Goal: Task Accomplishment & Management: Use online tool/utility

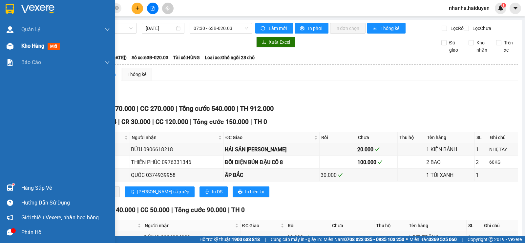
click at [13, 43] on div at bounding box center [9, 45] width 11 height 11
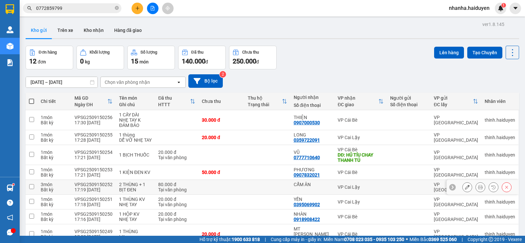
scroll to position [95, 0]
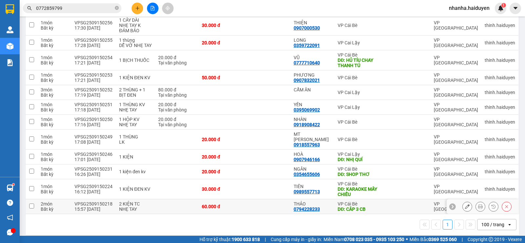
click at [309, 201] on div "THẢO" at bounding box center [313, 203] width 38 height 5
checkbox input "true"
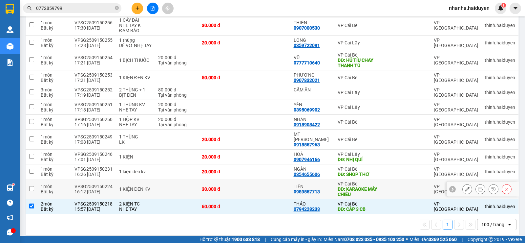
drag, startPoint x: 306, startPoint y: 188, endPoint x: 310, endPoint y: 169, distance: 19.6
click at [305, 189] on div "0989557713" at bounding box center [307, 191] width 26 height 5
click at [315, 166] on div "NGÂN" at bounding box center [313, 168] width 38 height 5
checkbox input "true"
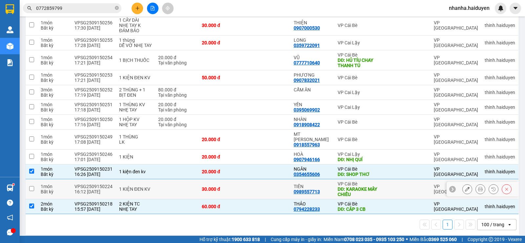
click at [215, 179] on td "30.000 đ" at bounding box center [222, 189] width 46 height 20
checkbox input "true"
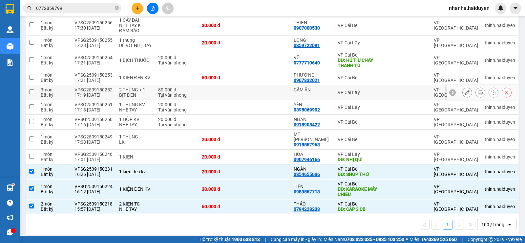
scroll to position [0, 0]
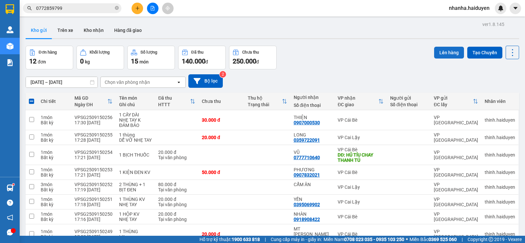
click at [448, 57] on button "Lên hàng" at bounding box center [449, 53] width 30 height 12
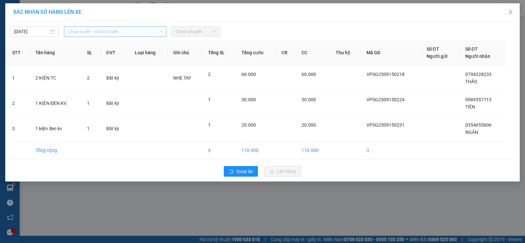
click at [146, 31] on span "Chọn tuyến - nhóm tuyến" at bounding box center [115, 32] width 95 height 10
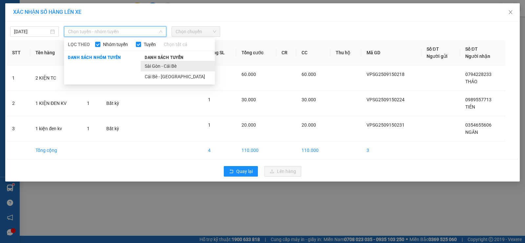
click at [148, 66] on li "Sài Gòn - Cái Bè" at bounding box center [178, 66] width 74 height 11
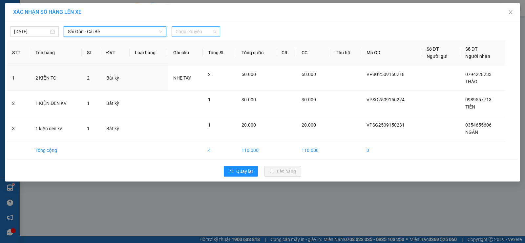
click at [194, 29] on span "Chọn chuyến" at bounding box center [196, 32] width 41 height 10
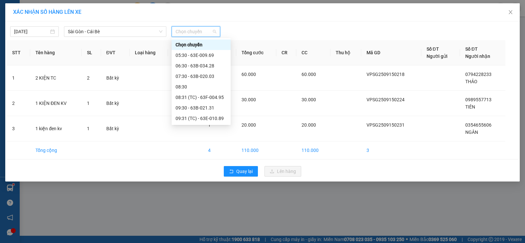
scroll to position [164, 0]
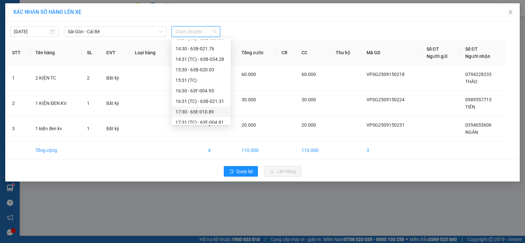
click at [204, 112] on div "17:30 - 63E-010.89" at bounding box center [201, 111] width 51 height 7
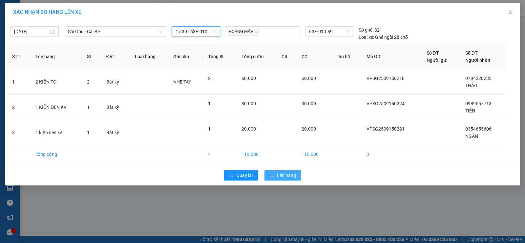
click at [287, 176] on span "Lên hàng" at bounding box center [286, 174] width 19 height 7
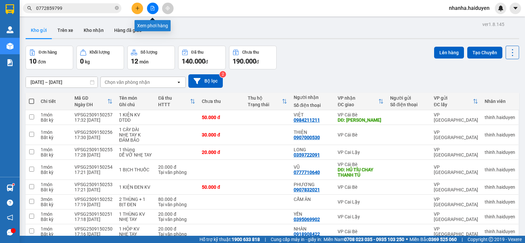
click at [155, 7] on icon "file-add" at bounding box center [152, 8] width 5 height 5
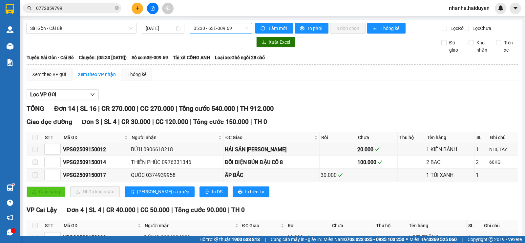
click at [205, 28] on span "05:30 - 63E-009.69" at bounding box center [221, 28] width 54 height 10
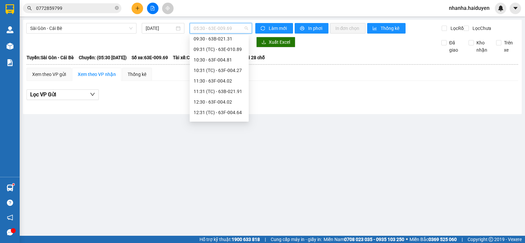
scroll to position [200, 0]
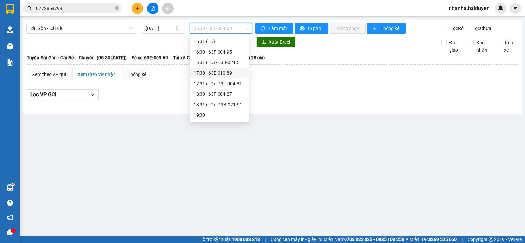
click at [227, 68] on div "17:30 - 63E-010.89" at bounding box center [219, 73] width 59 height 11
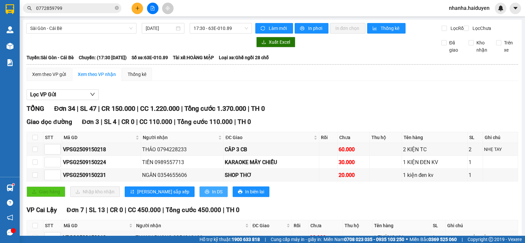
click at [212, 195] on span "In DS" at bounding box center [217, 191] width 11 height 7
click at [412, 125] on div "Giao dọc đường Đơn 3 | SL 4 | CR 0 | CC 110.000 | Tổng cước 110.000 | TH 0" at bounding box center [273, 122] width 492 height 10
click at [37, 140] on input "checkbox" at bounding box center [35, 137] width 5 height 5
checkbox input "true"
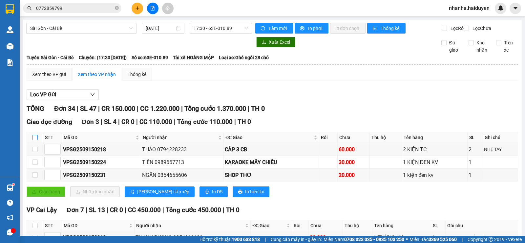
checkbox input "true"
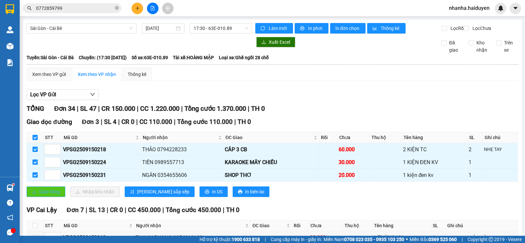
click at [56, 194] on span "Giao hàng" at bounding box center [49, 191] width 21 height 7
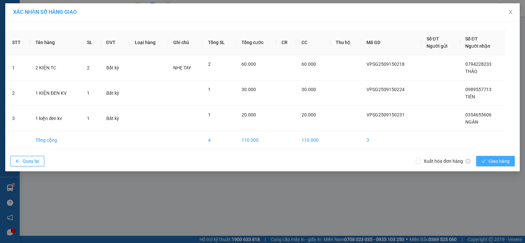
click at [498, 158] on span "Giao hàng" at bounding box center [499, 160] width 21 height 7
